Goal: Check status: Check status

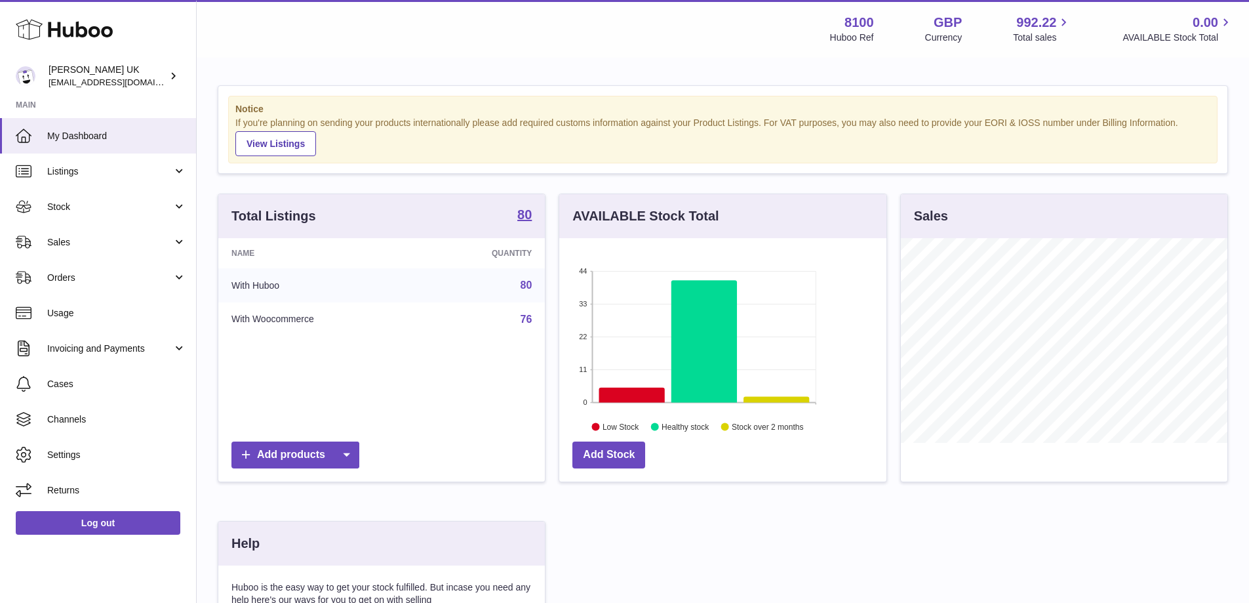
scroll to position [205, 327]
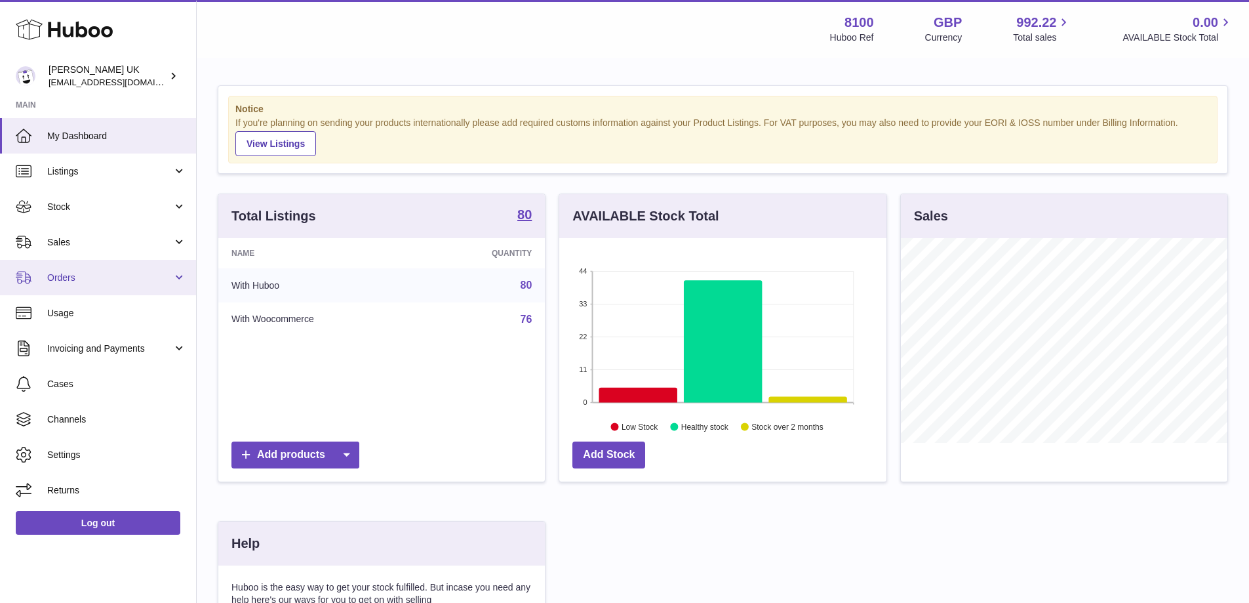
click at [116, 268] on link "Orders" at bounding box center [98, 277] width 196 height 35
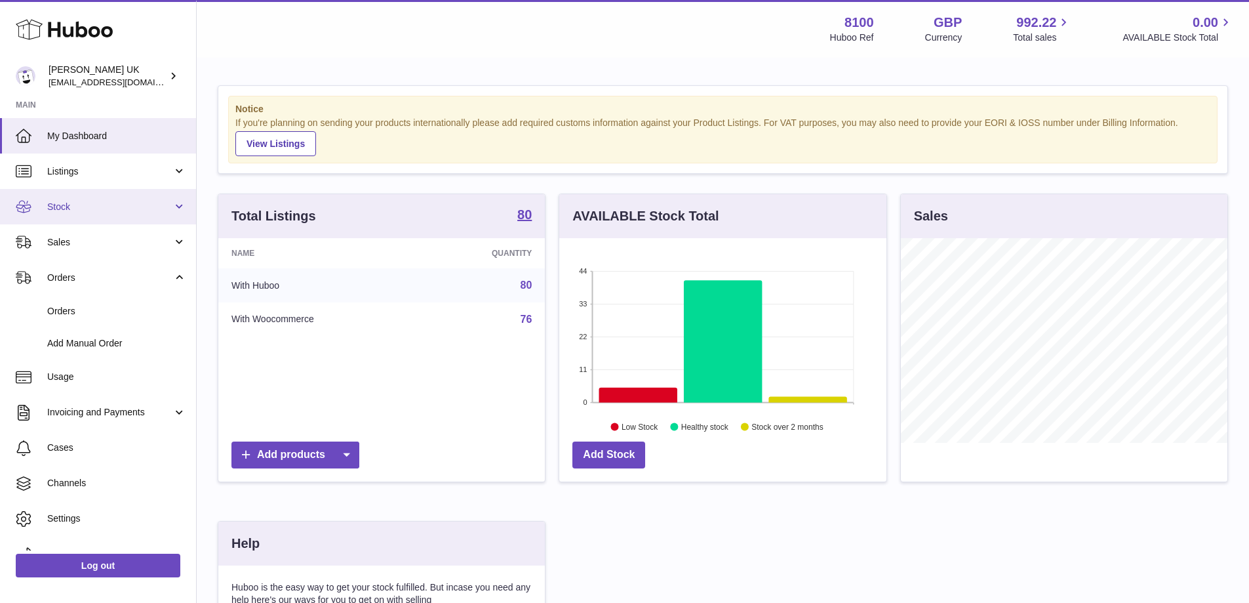
click at [60, 213] on link "Stock" at bounding box center [98, 206] width 196 height 35
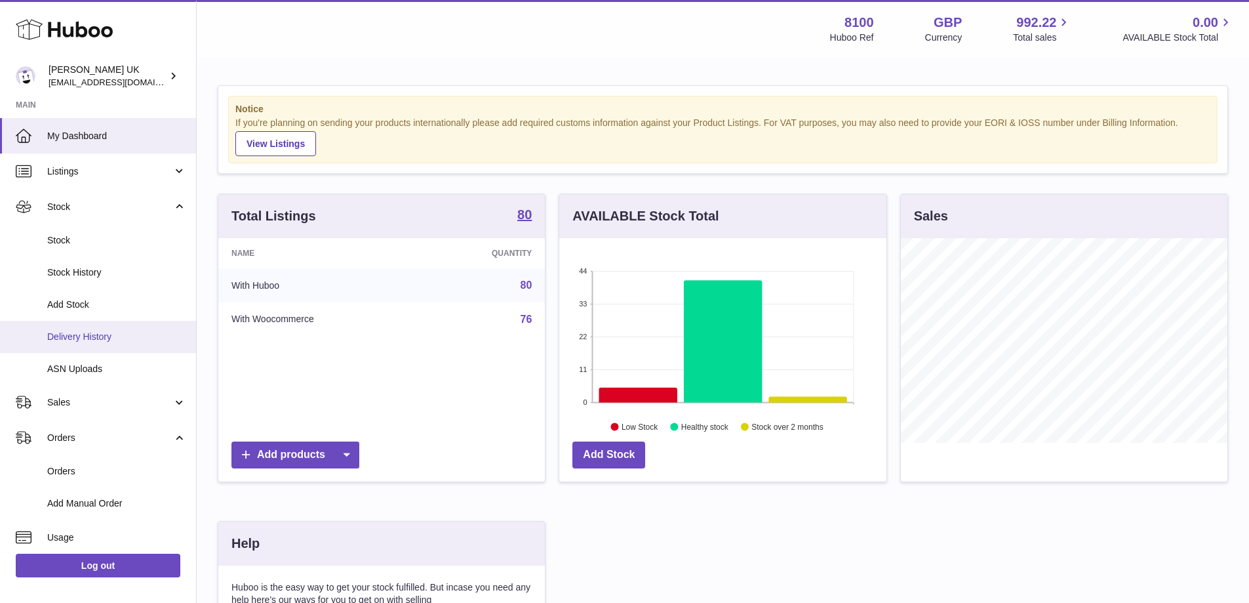
click at [92, 342] on span "Delivery History" at bounding box center [116, 336] width 139 height 12
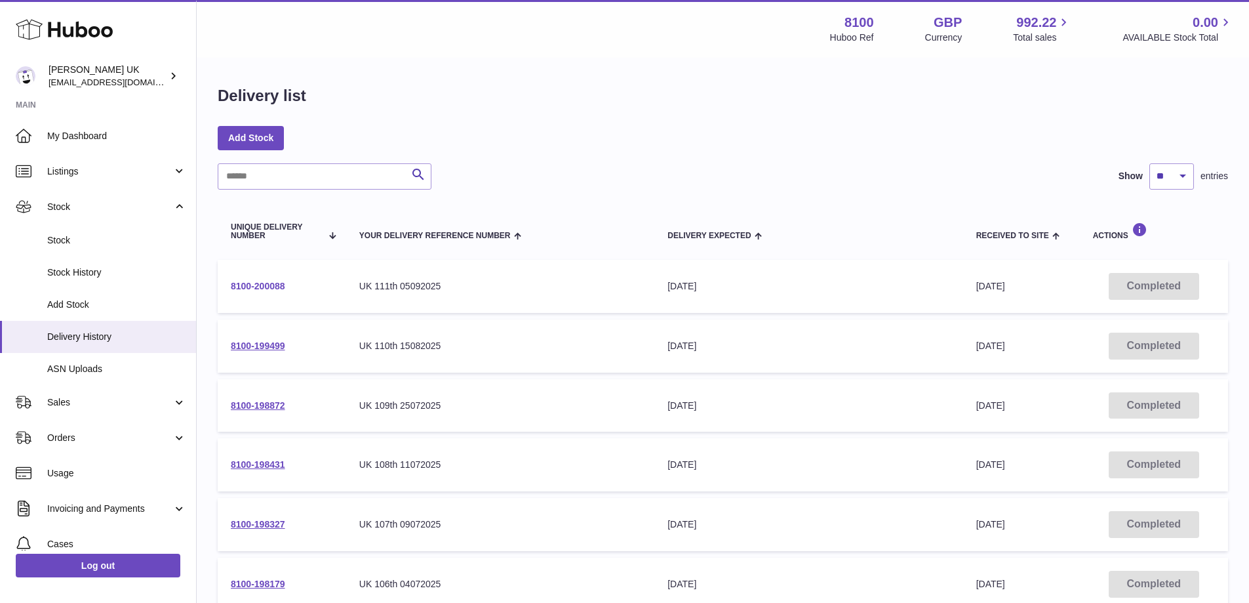
click at [277, 281] on link "8100-200088" at bounding box center [258, 286] width 54 height 10
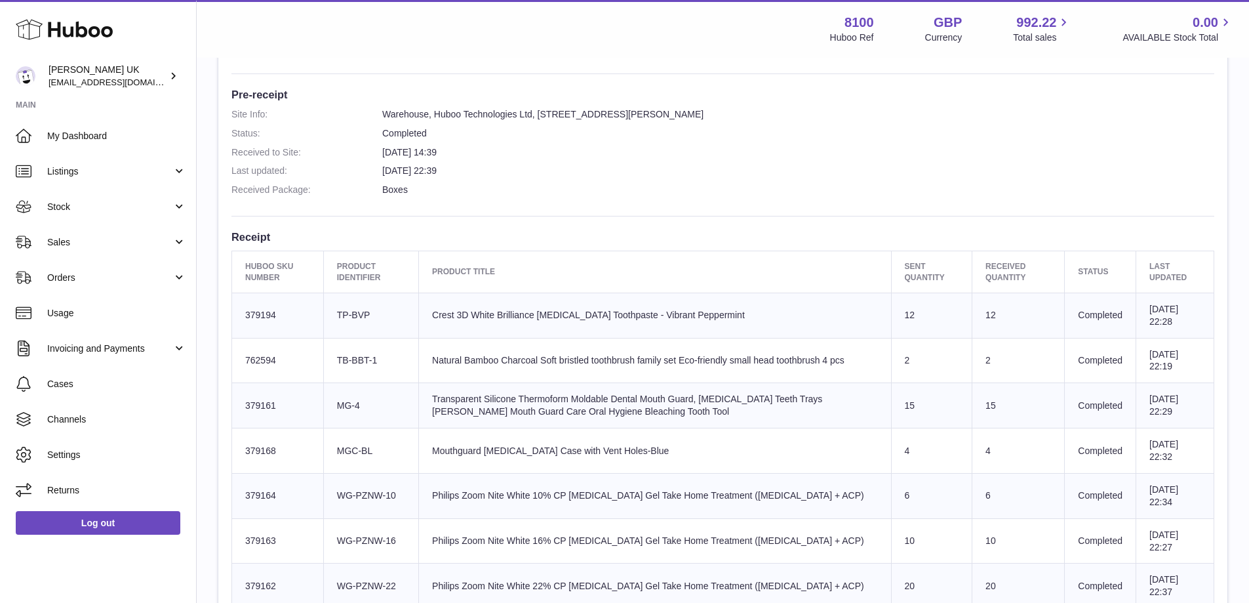
scroll to position [197, 0]
